Goal: Task Accomplishment & Management: Use online tool/utility

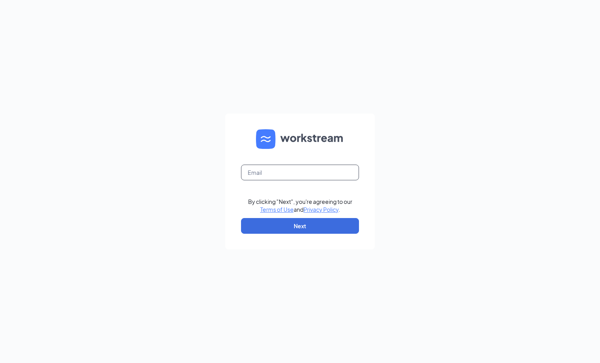
click at [305, 173] on input "text" at bounding box center [300, 173] width 118 height 16
type input "gmfonddulac@bleedblue.net"
click at [306, 221] on button "Next" at bounding box center [300, 226] width 118 height 16
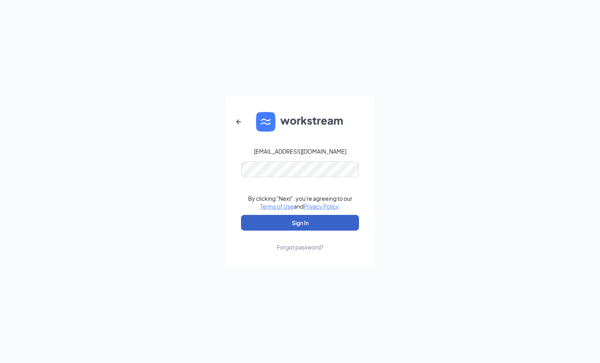
click at [286, 223] on button "Sign In" at bounding box center [300, 223] width 118 height 16
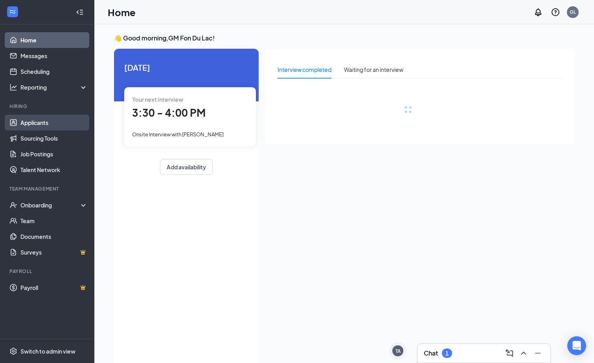
click at [40, 124] on link "Applicants" at bounding box center [53, 123] width 67 height 16
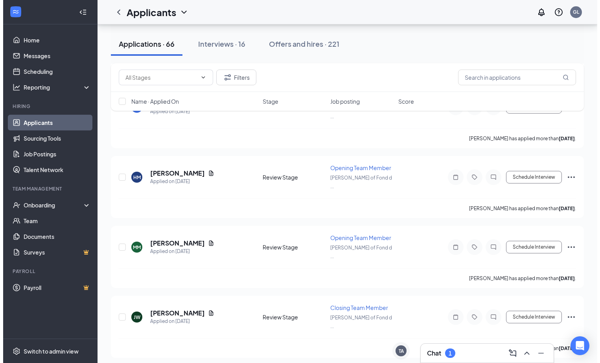
scroll to position [2043, 0]
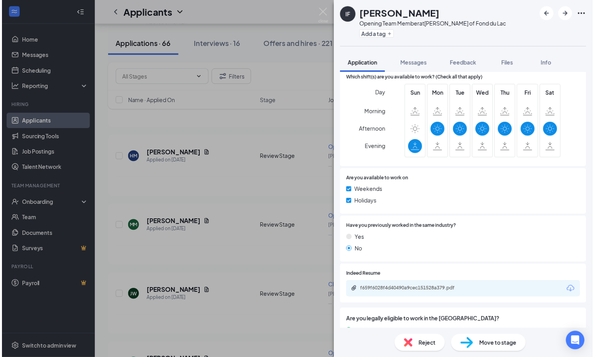
scroll to position [305, 0]
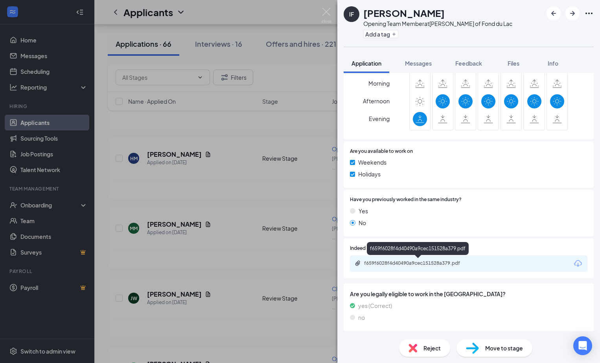
click at [431, 262] on div "f659f6028f4d40490a9cec151528a379.pdf" at bounding box center [419, 263] width 110 height 6
click at [328, 11] on img at bounding box center [326, 15] width 10 height 15
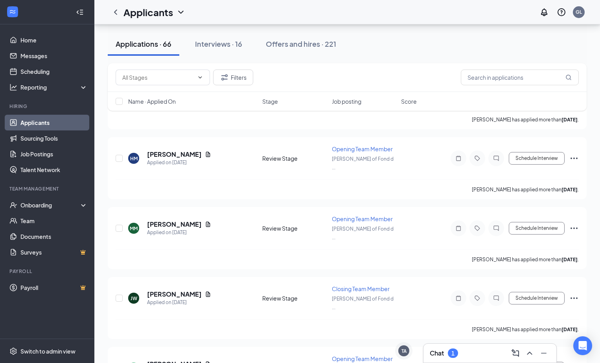
click at [326, 9] on div "Applicants GL" at bounding box center [346, 12] width 505 height 24
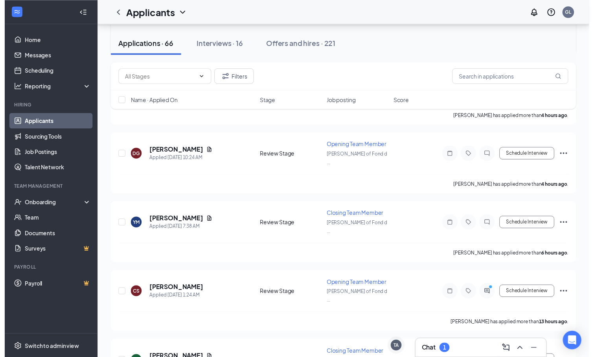
scroll to position [196, 0]
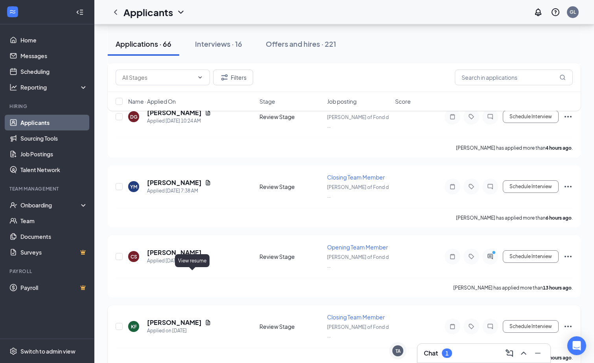
click at [206, 320] on icon "Document" at bounding box center [208, 322] width 4 height 5
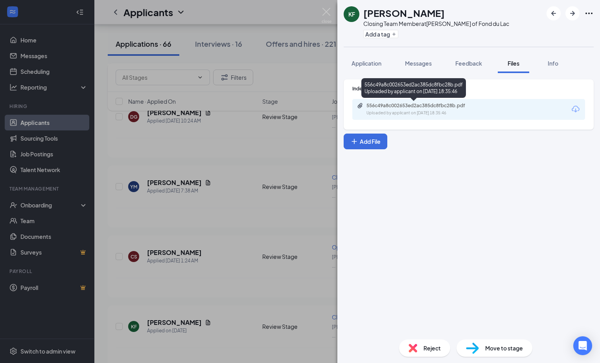
click at [444, 105] on div "556c49a8c002653ed2ac385dc8fbc28b.pdf" at bounding box center [421, 106] width 110 height 6
click at [326, 9] on img at bounding box center [326, 15] width 10 height 15
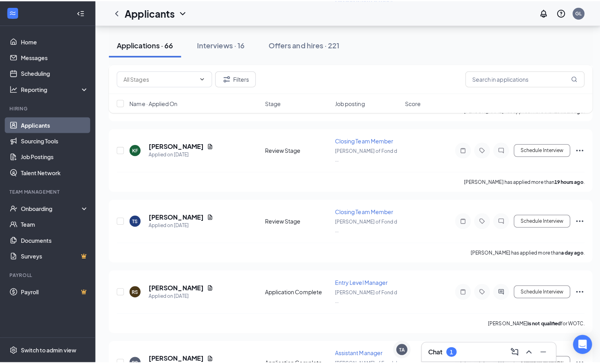
scroll to position [432, 0]
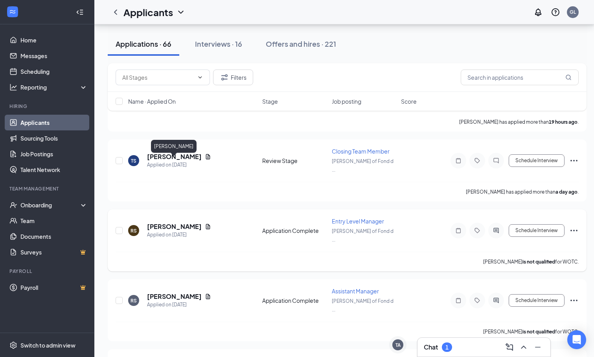
click at [193, 222] on h5 "[PERSON_NAME]" at bounding box center [174, 226] width 55 height 9
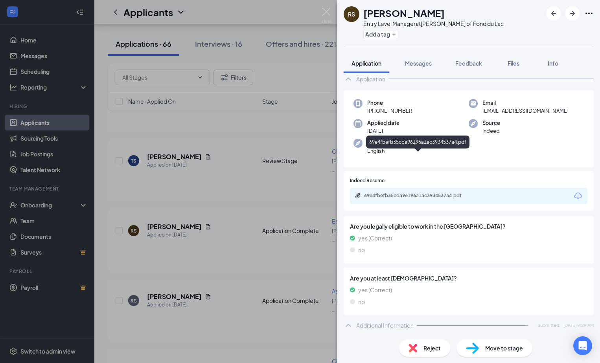
click at [428, 157] on div "Phone [PHONE_NUMBER] Email [EMAIL_ADDRESS][DOMAIN_NAME] Applied date [DATE] Sou…" at bounding box center [468, 204] width 250 height 228
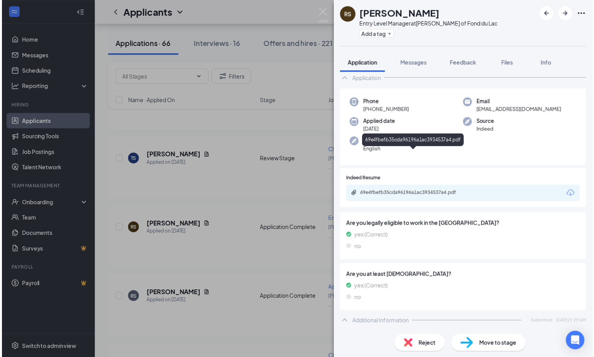
scroll to position [79, 0]
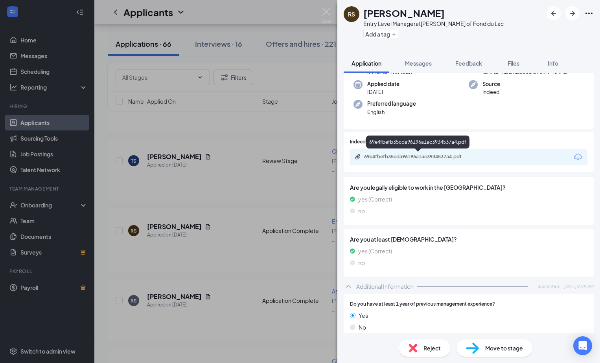
click at [422, 150] on div "69e4fbefb35cda96196a1ac3934537a4.pdf" at bounding box center [417, 144] width 103 height 16
click at [420, 156] on div "69e4fbefb35cda96196a1ac3934537a4.pdf" at bounding box center [419, 157] width 110 height 6
click at [288, 196] on div "RS [PERSON_NAME] Entry Level Manager at [PERSON_NAME] of Fond du Lac Add a tag …" at bounding box center [300, 181] width 600 height 363
click at [324, 11] on div "Applicants GL" at bounding box center [346, 12] width 505 height 24
